Goal: Transaction & Acquisition: Purchase product/service

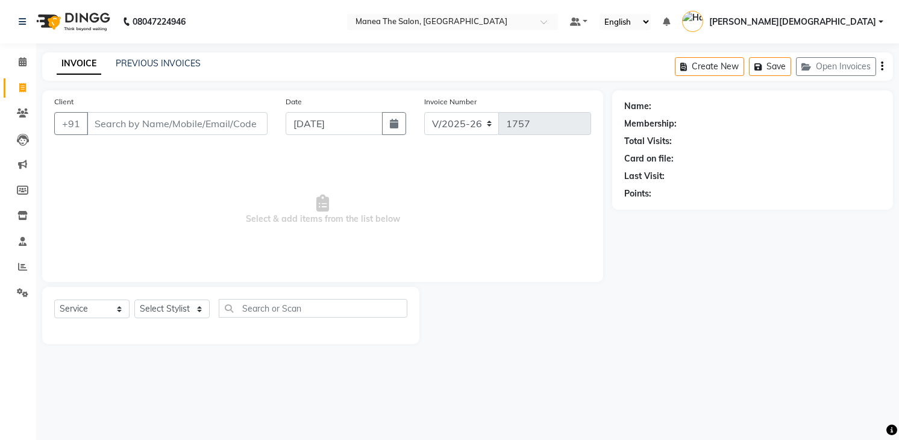
select select "5481"
select select "service"
click at [19, 112] on icon at bounding box center [22, 112] width 11 height 9
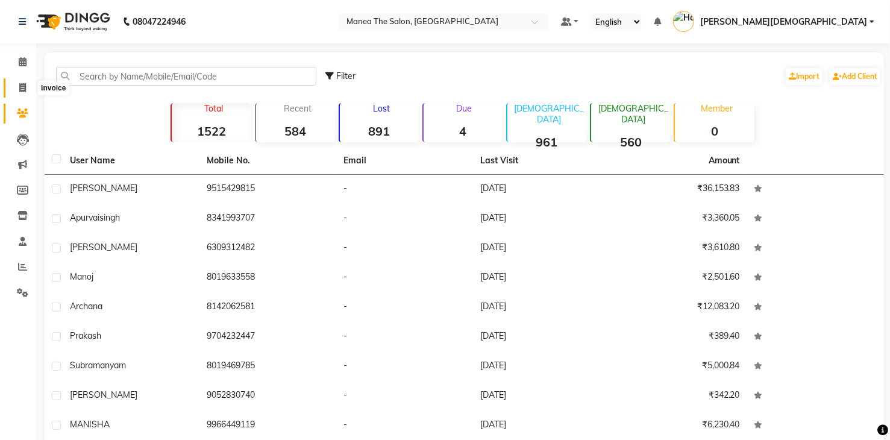
click at [17, 83] on span at bounding box center [22, 88] width 21 height 14
select select "service"
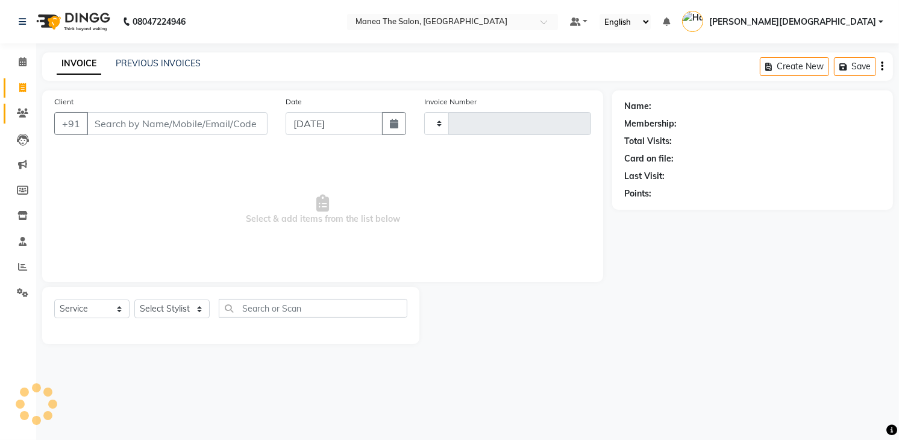
type input "1757"
select select "5481"
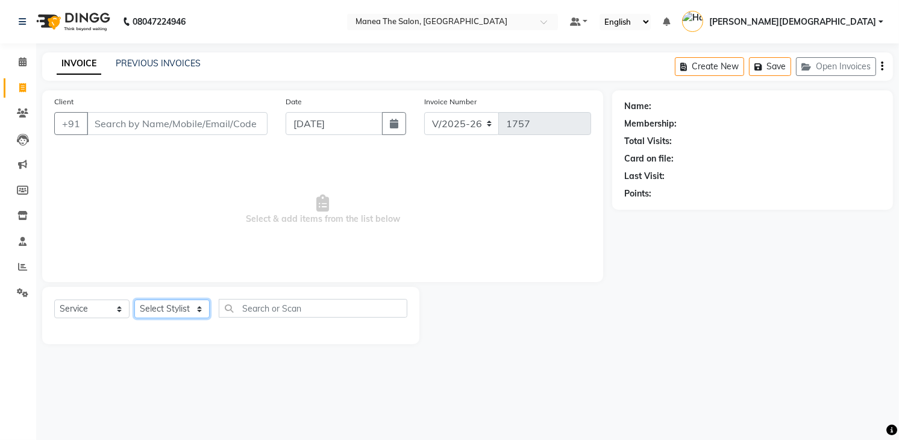
click at [175, 299] on select "Select Stylist [PERSON_NAME] Renuka [PERSON_NAME] [PERSON_NAME] [PERSON_NAME]" at bounding box center [171, 308] width 75 height 19
select select "81467"
click at [134, 299] on select "Select Stylist [PERSON_NAME] Renuka [PERSON_NAME] [PERSON_NAME] [PERSON_NAME]" at bounding box center [171, 308] width 75 height 19
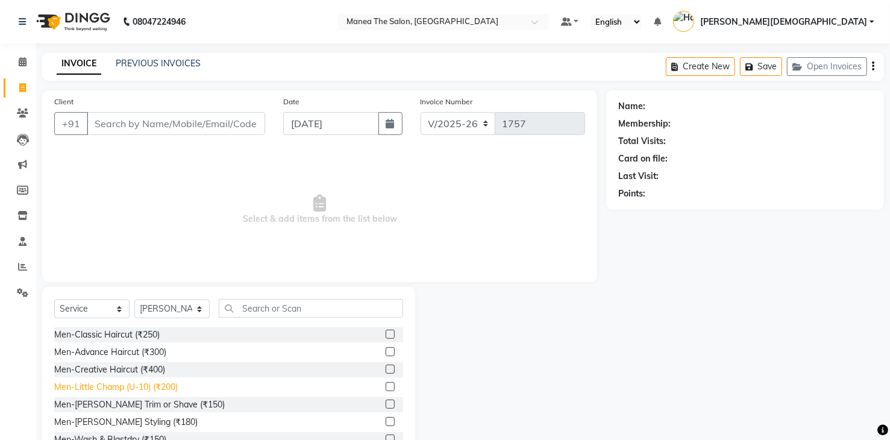
click at [164, 387] on div "Men-Little Champ (U-10) (₹200)" at bounding box center [115, 387] width 123 height 13
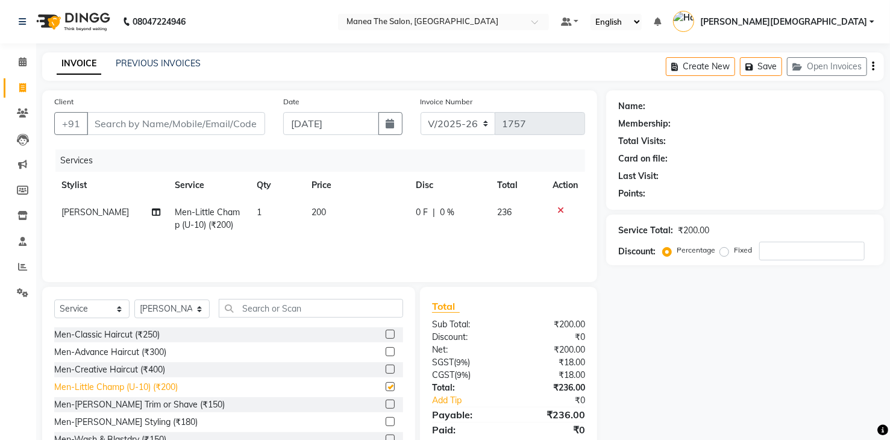
checkbox input "false"
click at [337, 343] on div "Men-Classic Haircut (₹250) Men-Advance Haircut (₹300) Men-Creative Haircut (₹40…" at bounding box center [228, 387] width 349 height 120
click at [216, 126] on input "Client" at bounding box center [176, 123] width 178 height 23
type input "9"
type input "0"
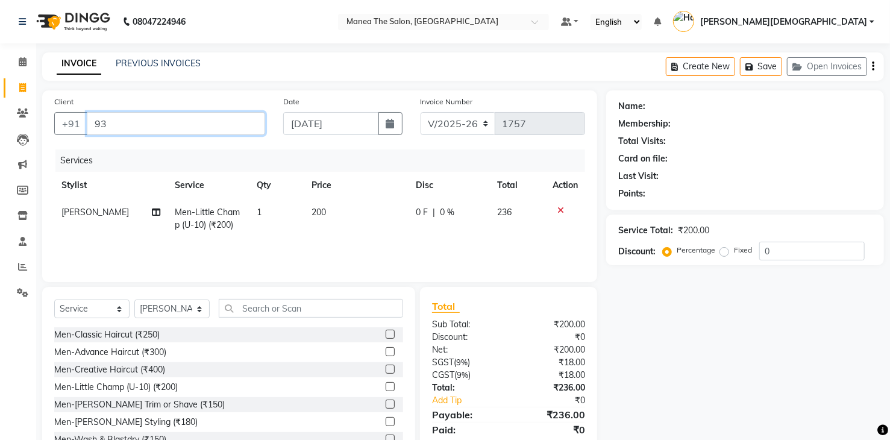
type input "9"
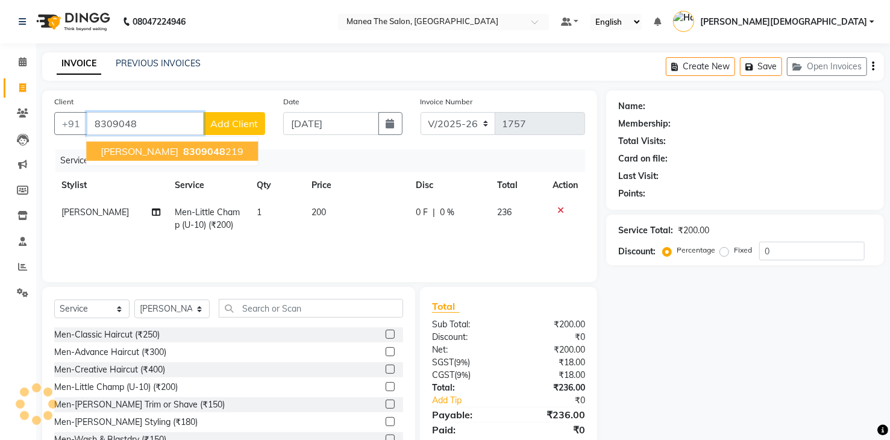
click at [193, 155] on ngb-highlight "8309048 219" at bounding box center [212, 151] width 63 height 12
type input "8309048219"
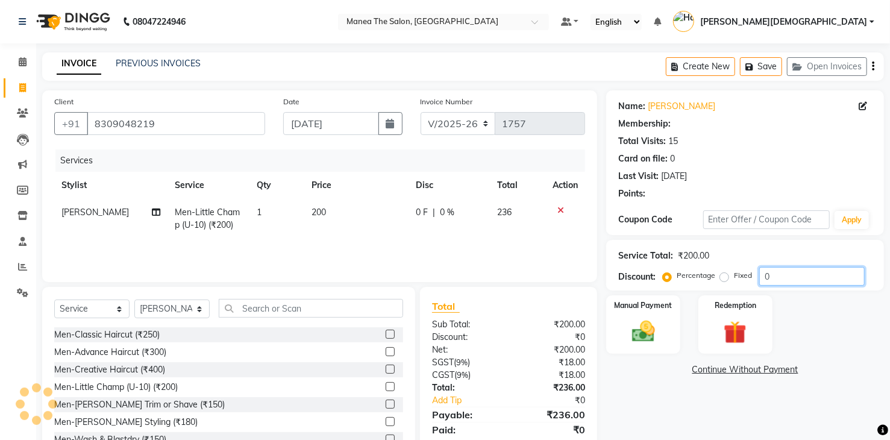
click at [781, 271] on input "0" at bounding box center [811, 276] width 105 height 19
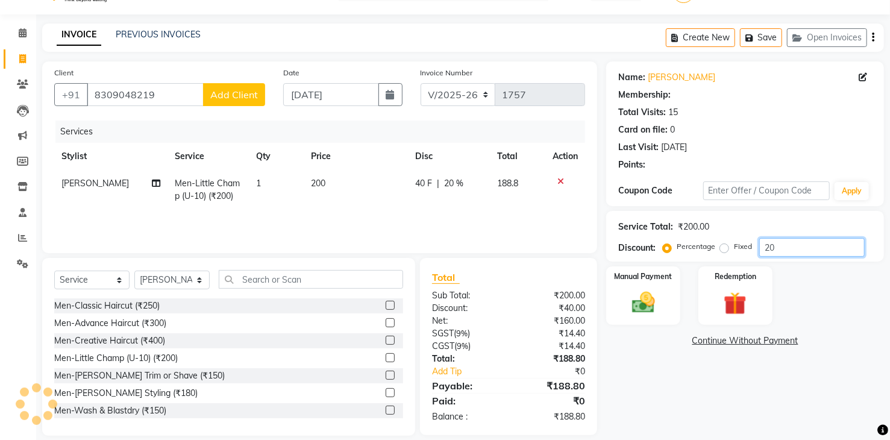
scroll to position [43, 0]
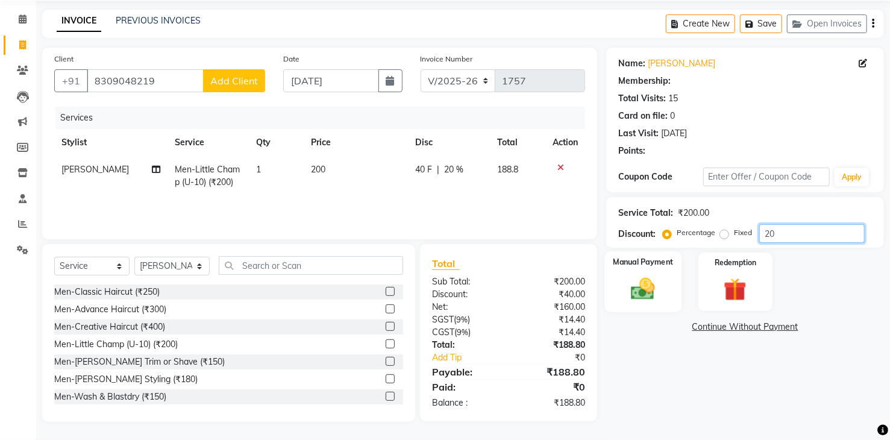
type input "20"
click at [640, 287] on img at bounding box center [642, 289] width 39 height 28
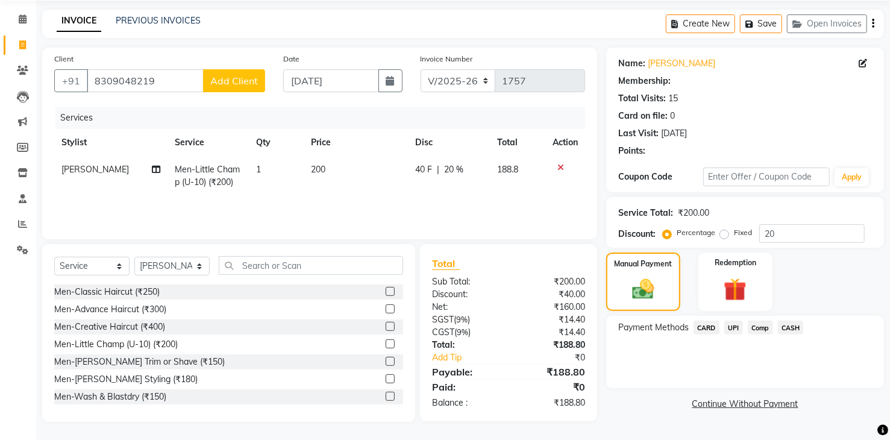
click at [705, 327] on span "CARD" at bounding box center [706, 327] width 26 height 14
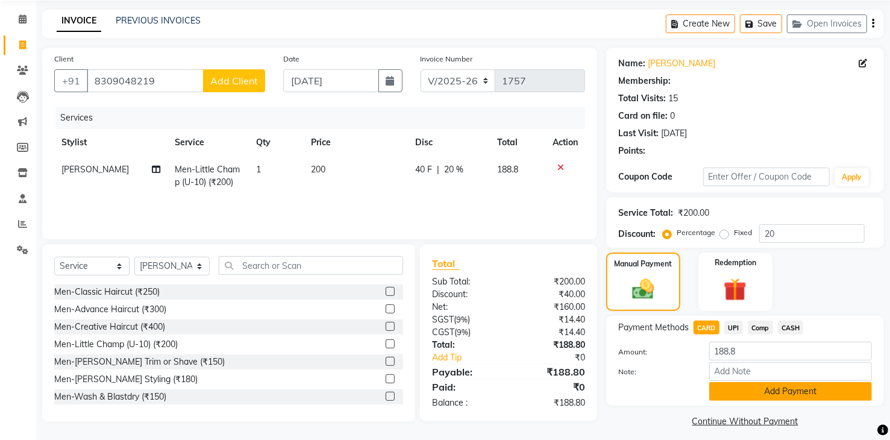
click at [731, 391] on button "Add Payment" at bounding box center [790, 391] width 163 height 19
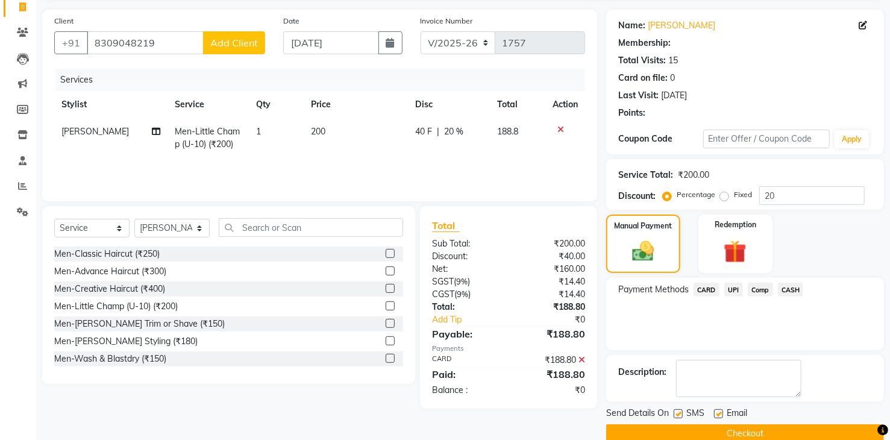
scroll to position [101, 0]
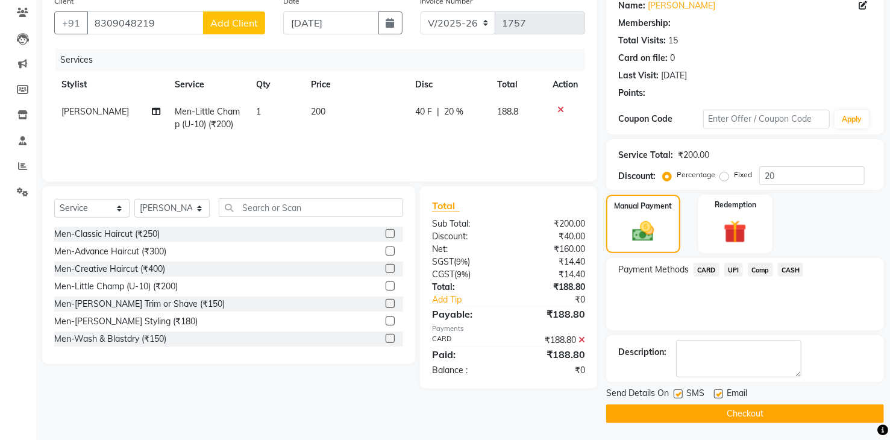
click at [737, 411] on button "Checkout" at bounding box center [745, 413] width 278 height 19
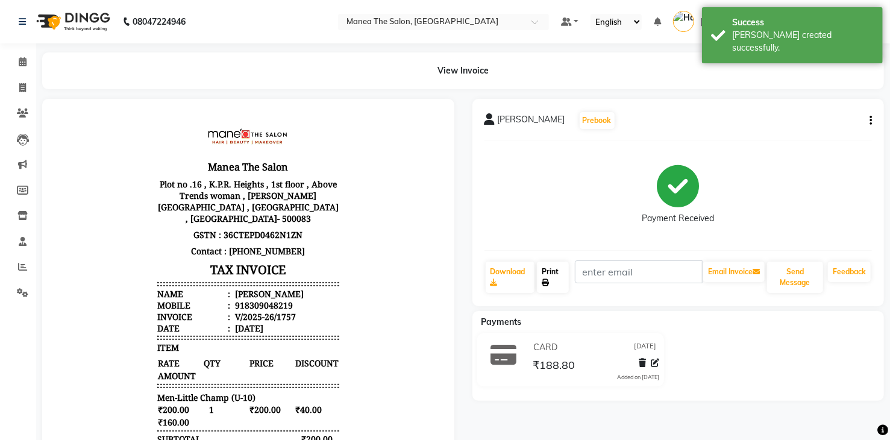
click at [559, 273] on link "Print" at bounding box center [553, 276] width 32 height 31
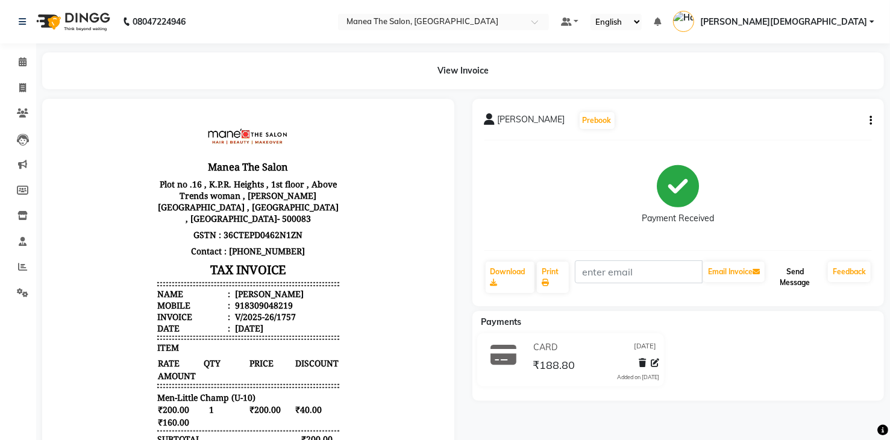
click at [785, 281] on button "Send Message" at bounding box center [795, 276] width 56 height 31
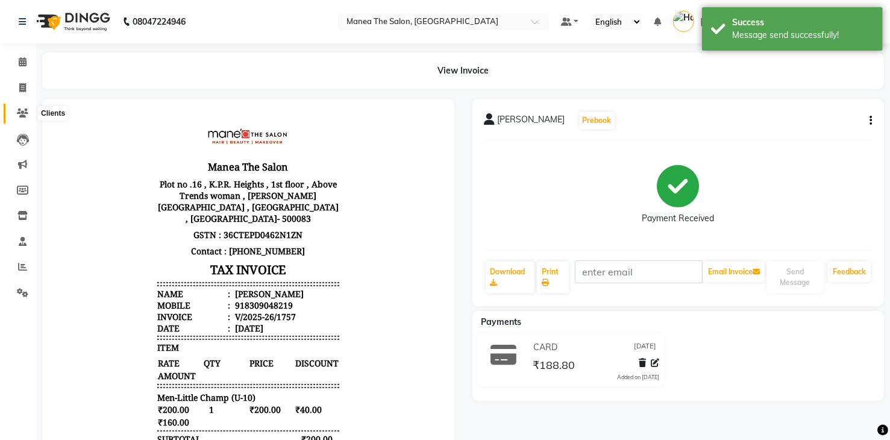
click at [22, 112] on icon at bounding box center [22, 112] width 11 height 9
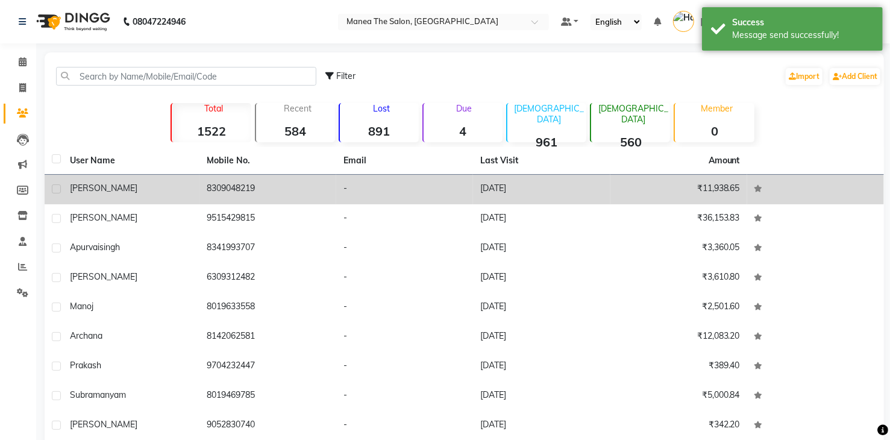
click at [205, 194] on td "8309048219" at bounding box center [267, 190] width 137 height 30
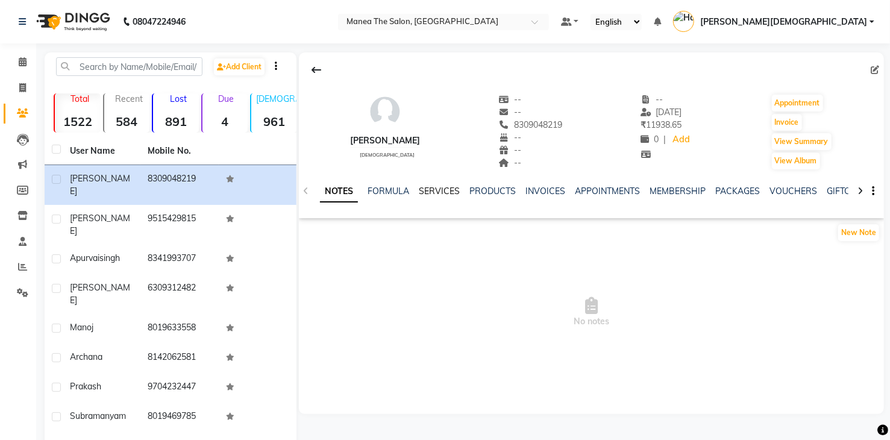
click at [450, 194] on link "SERVICES" at bounding box center [439, 191] width 41 height 11
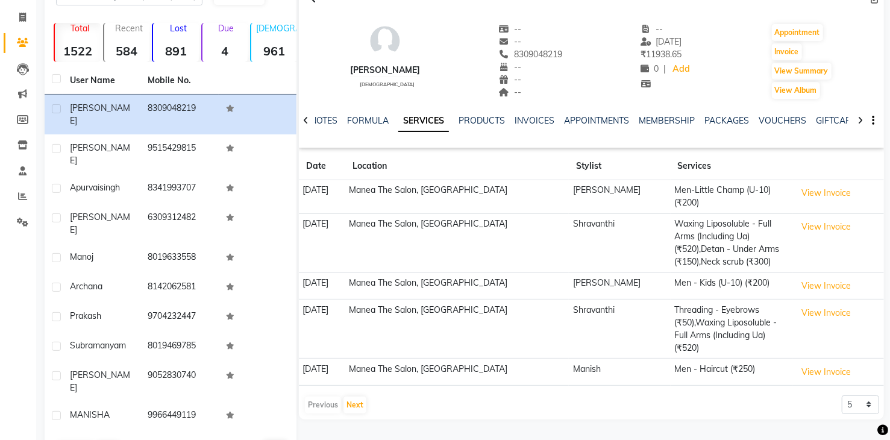
scroll to position [72, 0]
click at [350, 395] on button "Next" at bounding box center [354, 403] width 23 height 17
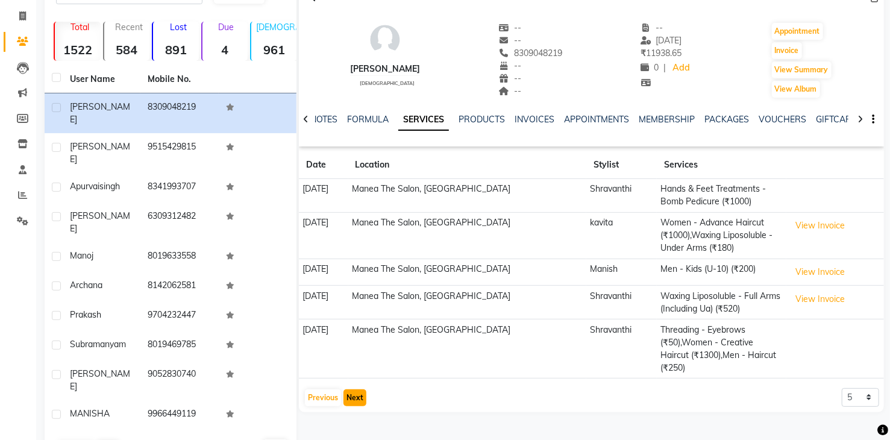
click at [350, 390] on button "Next" at bounding box center [354, 397] width 23 height 17
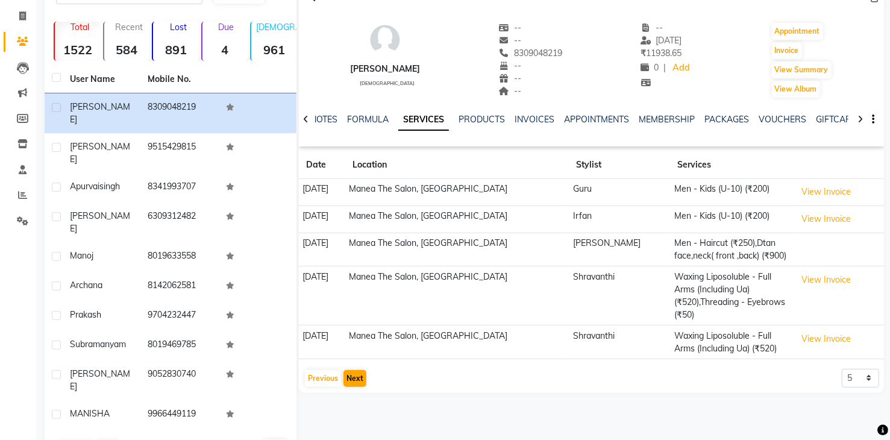
click at [350, 390] on div "[PERSON_NAME] [DEMOGRAPHIC_DATA] -- -- 8309048219 -- -- -- -- [DATE] ₹ 11938.65…" at bounding box center [589, 222] width 587 height 483
click at [357, 370] on button "Next" at bounding box center [354, 378] width 23 height 17
click at [357, 369] on div "Previous Next" at bounding box center [336, 378] width 64 height 19
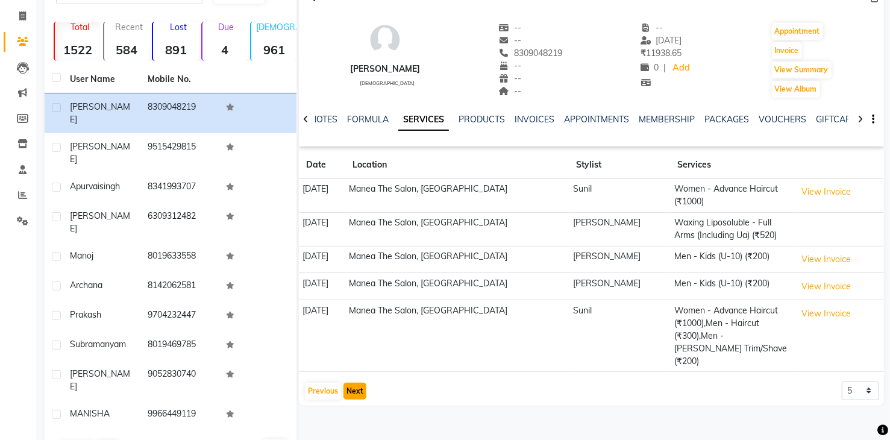
click at [357, 383] on button "Next" at bounding box center [354, 391] width 23 height 17
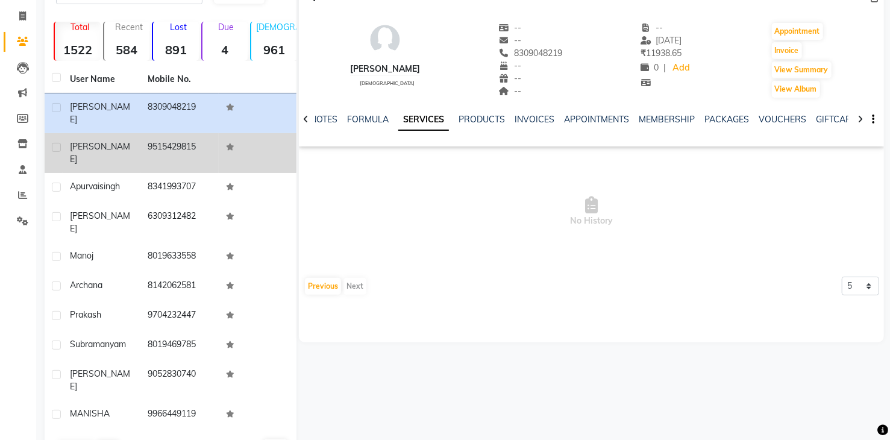
click at [149, 133] on td "9515429815" at bounding box center [179, 153] width 78 height 40
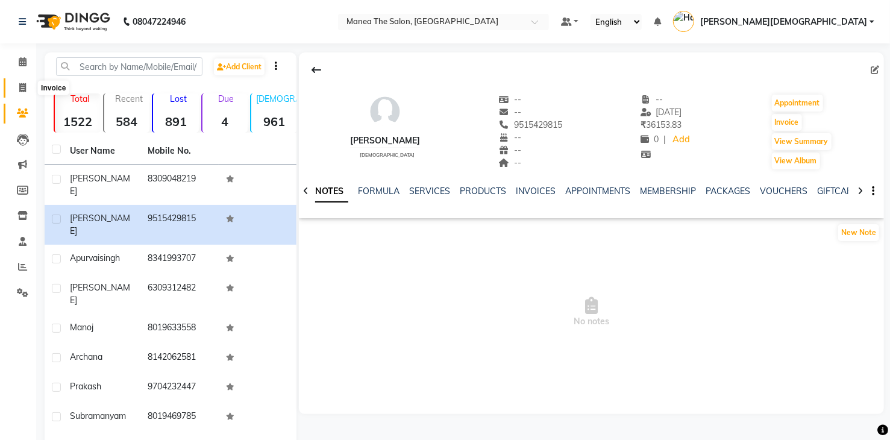
click at [23, 89] on icon at bounding box center [22, 87] width 7 height 9
select select "5481"
select select "service"
